Goal: Find specific page/section: Find specific page/section

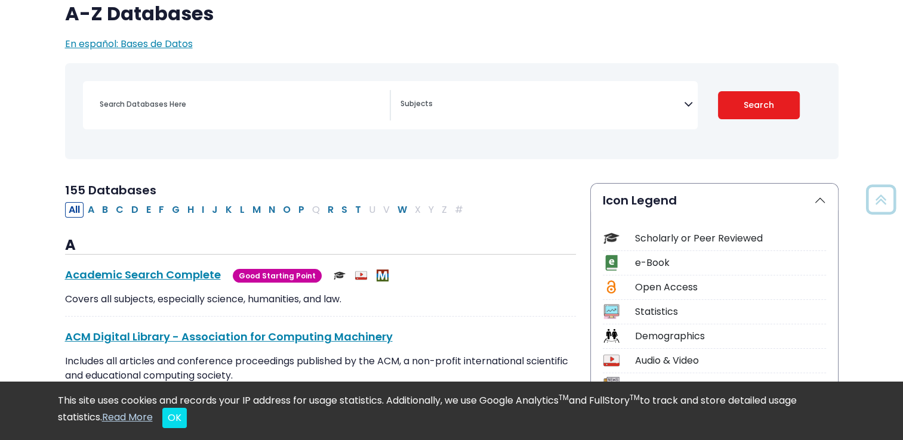
scroll to position [127, 0]
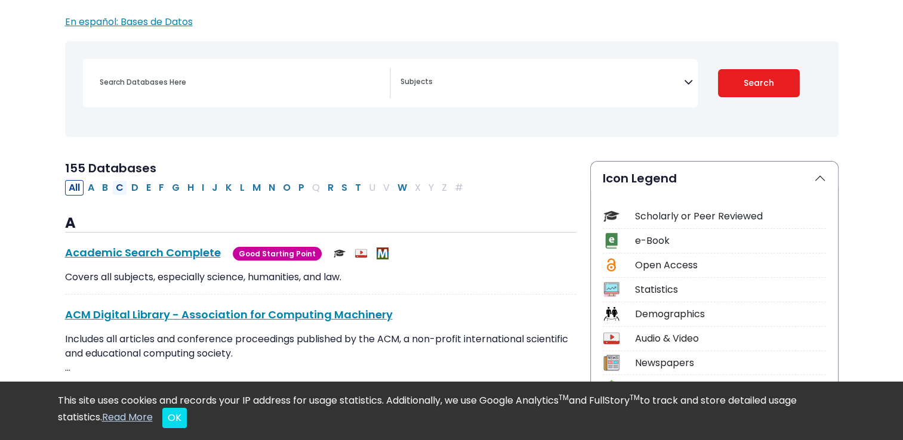
click at [117, 193] on button "C" at bounding box center [119, 188] width 15 height 16
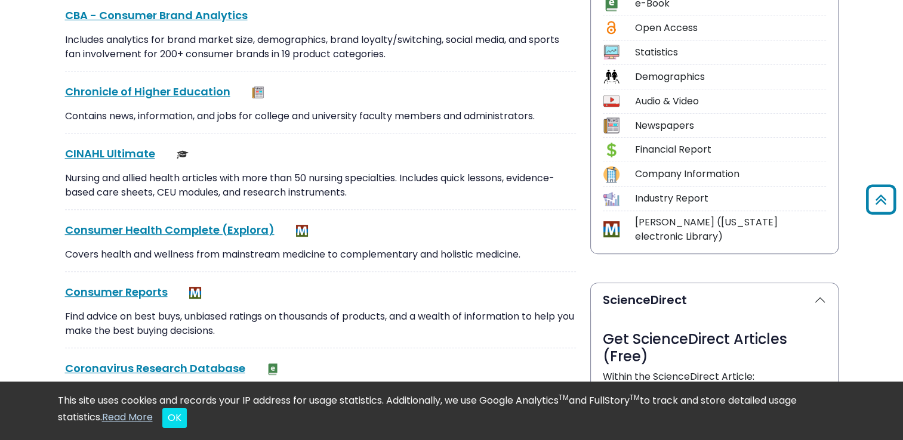
scroll to position [364, 0]
click at [86, 159] on link "CINAHL Ultimate This link opens in a new window" at bounding box center [110, 154] width 90 height 15
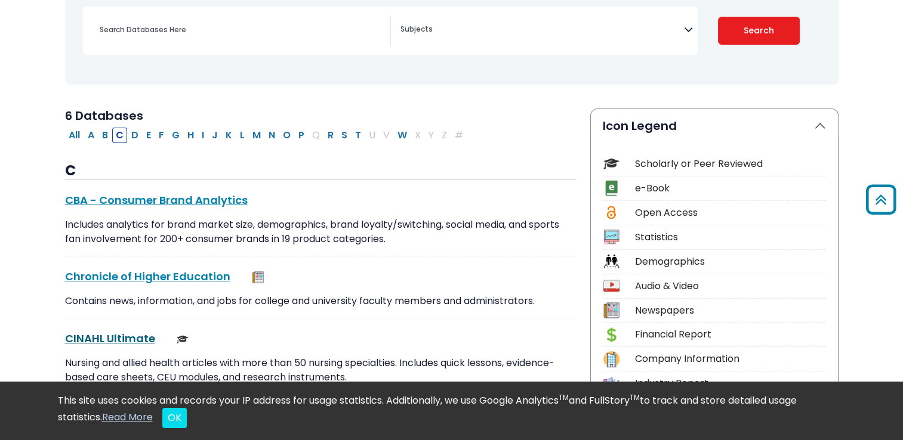
scroll to position [127, 0]
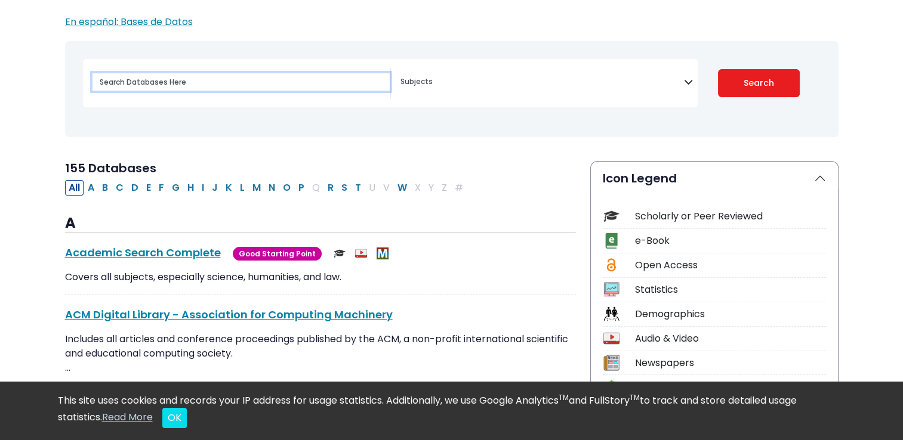
click at [208, 85] on input "Search database by title or keyword" at bounding box center [240, 81] width 297 height 17
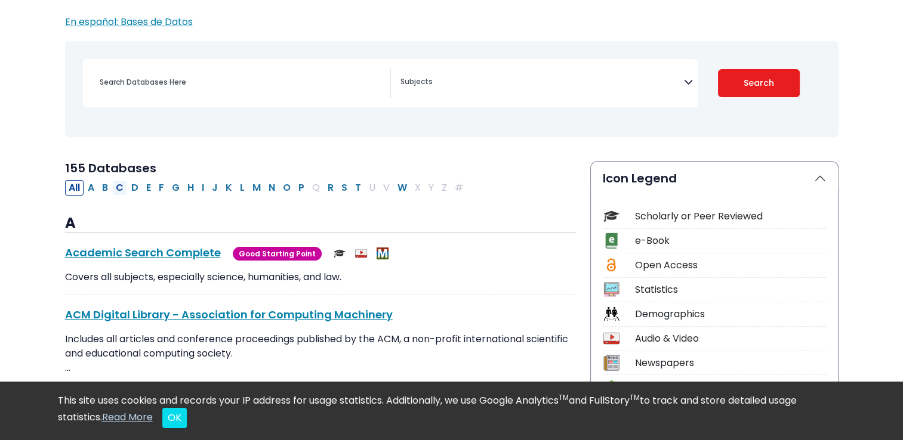
click at [118, 189] on button "C" at bounding box center [119, 188] width 15 height 16
select select "Database Subject Filter"
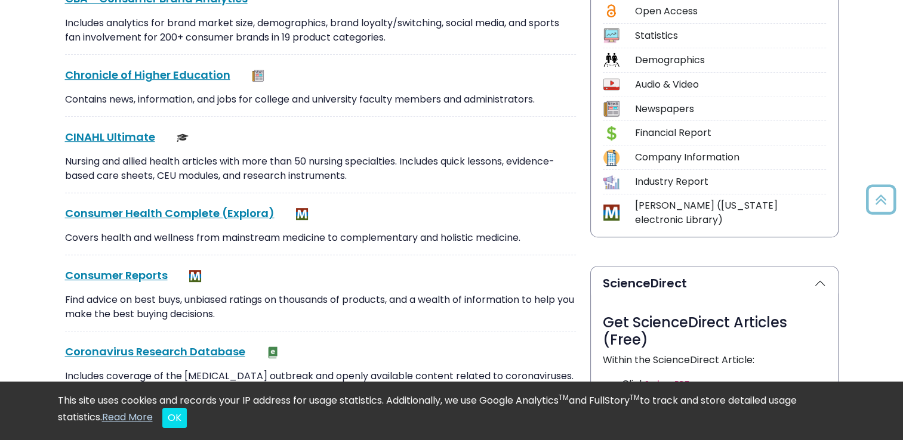
scroll to position [388, 0]
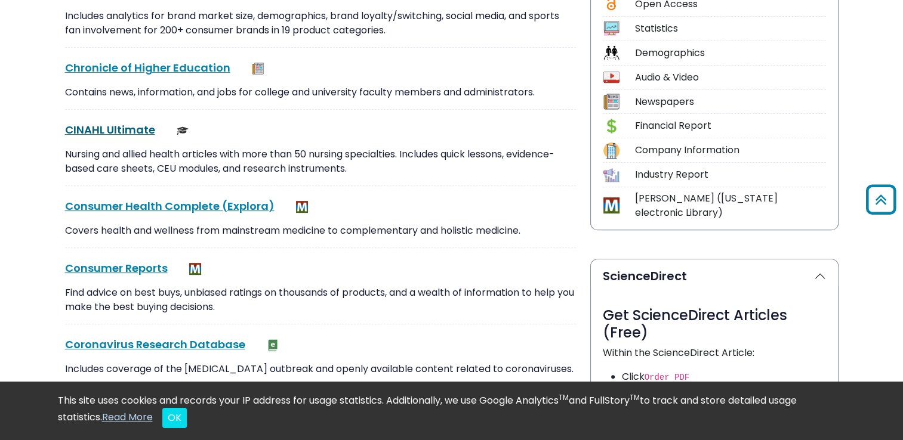
click at [105, 134] on link "CINAHL Ultimate This link opens in a new window" at bounding box center [110, 129] width 90 height 15
